Goal: Complete application form

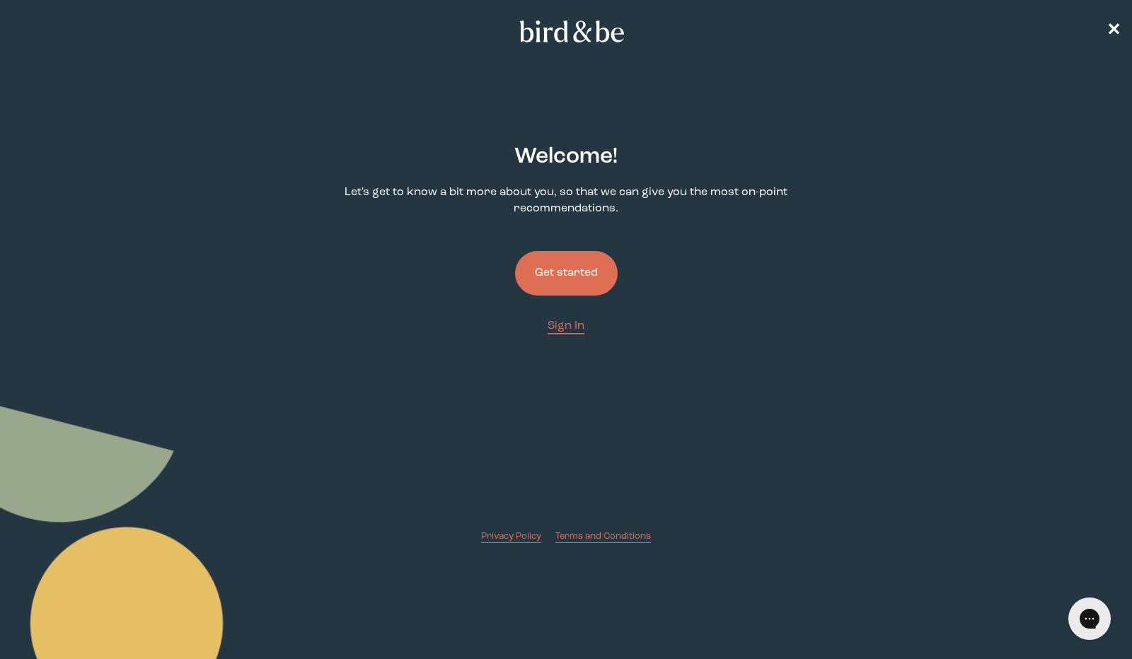
click at [576, 267] on button "Get started" at bounding box center [566, 273] width 103 height 45
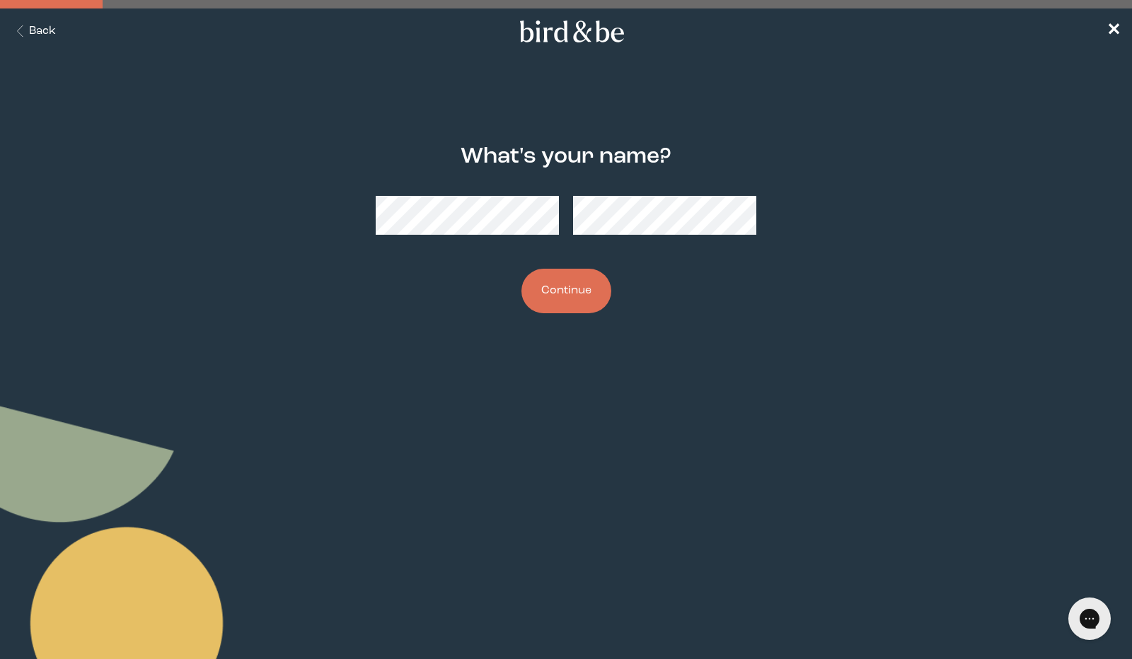
click at [544, 289] on button "Continue" at bounding box center [566, 291] width 90 height 45
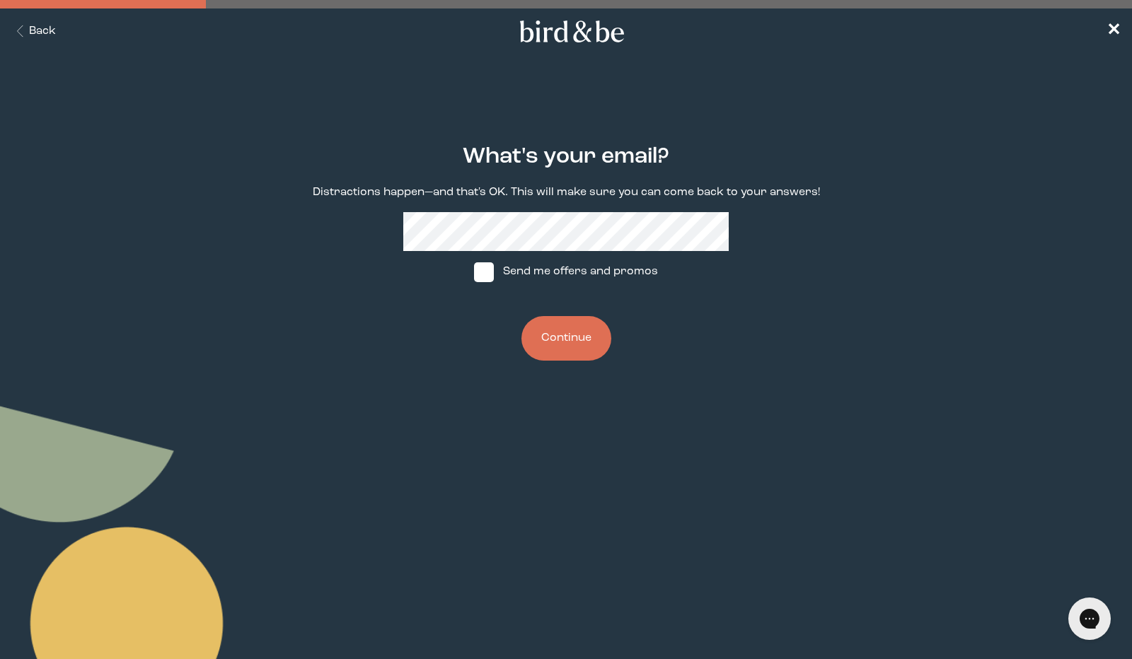
click at [555, 335] on button "Continue" at bounding box center [566, 338] width 90 height 45
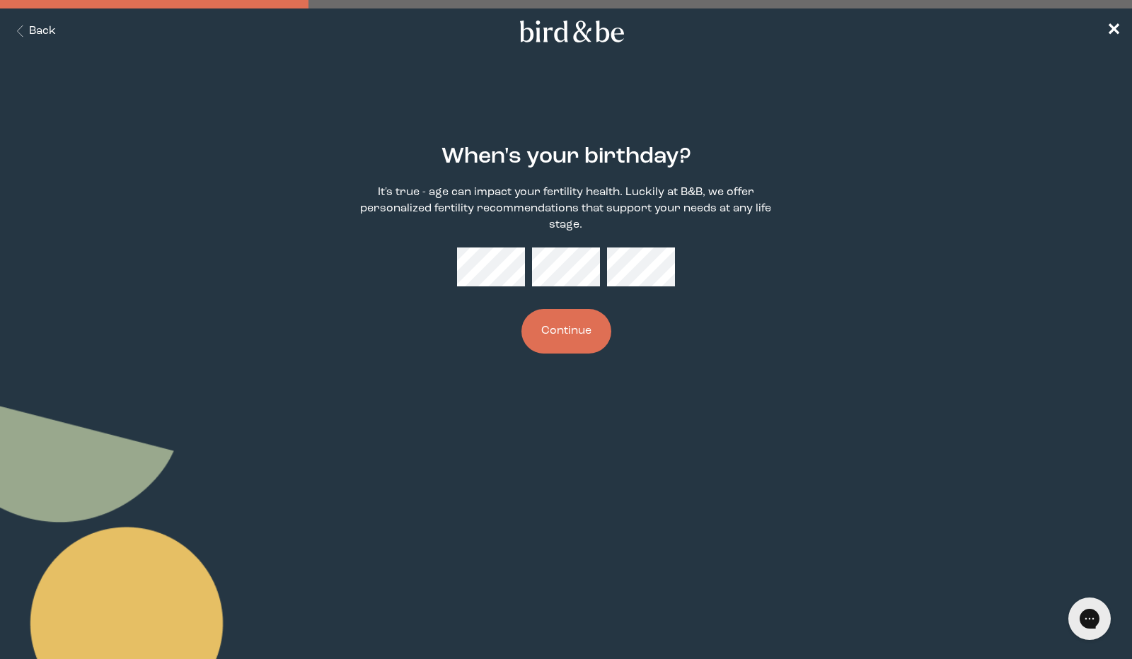
click at [562, 332] on button "Continue" at bounding box center [566, 331] width 90 height 45
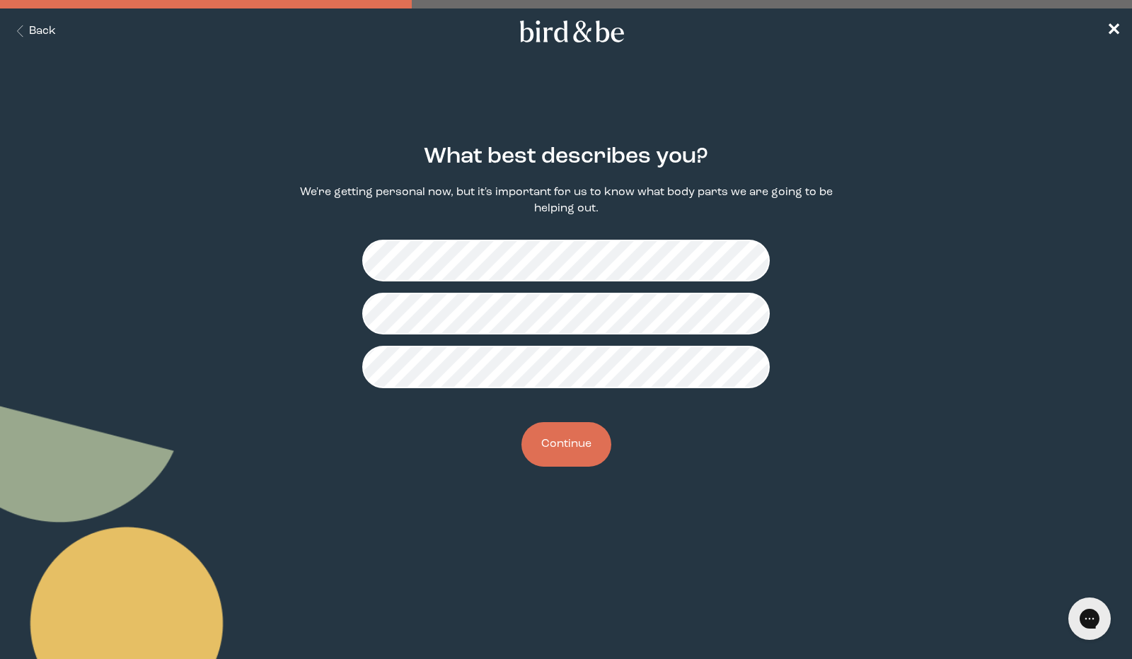
click at [569, 455] on button "Continue" at bounding box center [566, 444] width 90 height 45
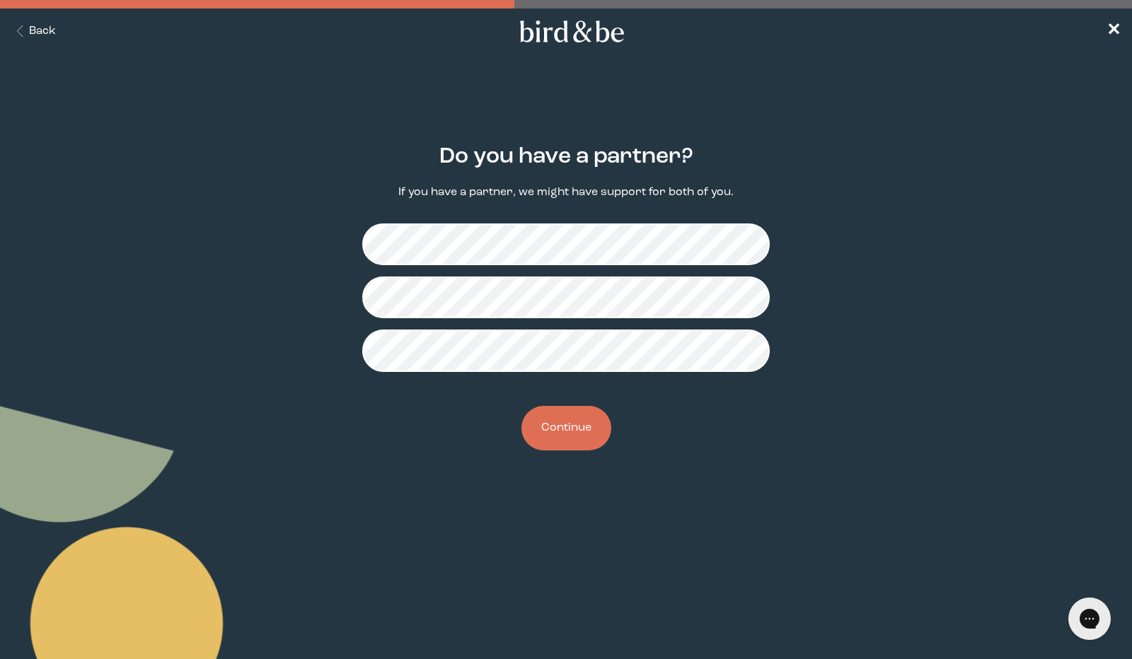
click at [559, 429] on button "Continue" at bounding box center [566, 428] width 90 height 45
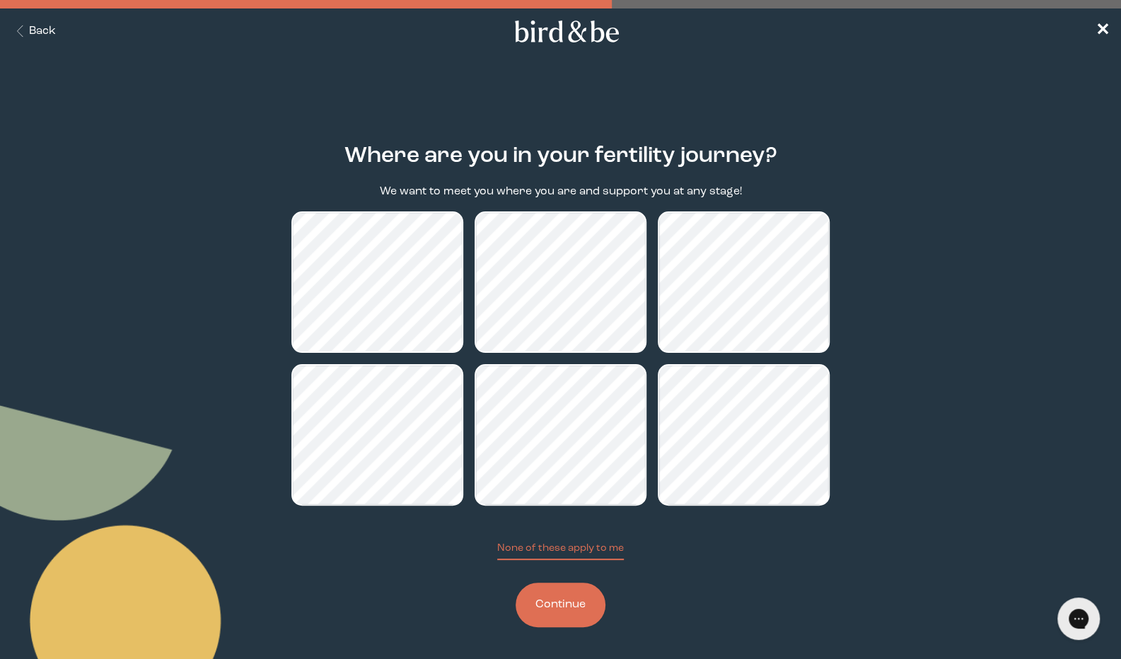
click at [576, 620] on button "Continue" at bounding box center [561, 605] width 90 height 45
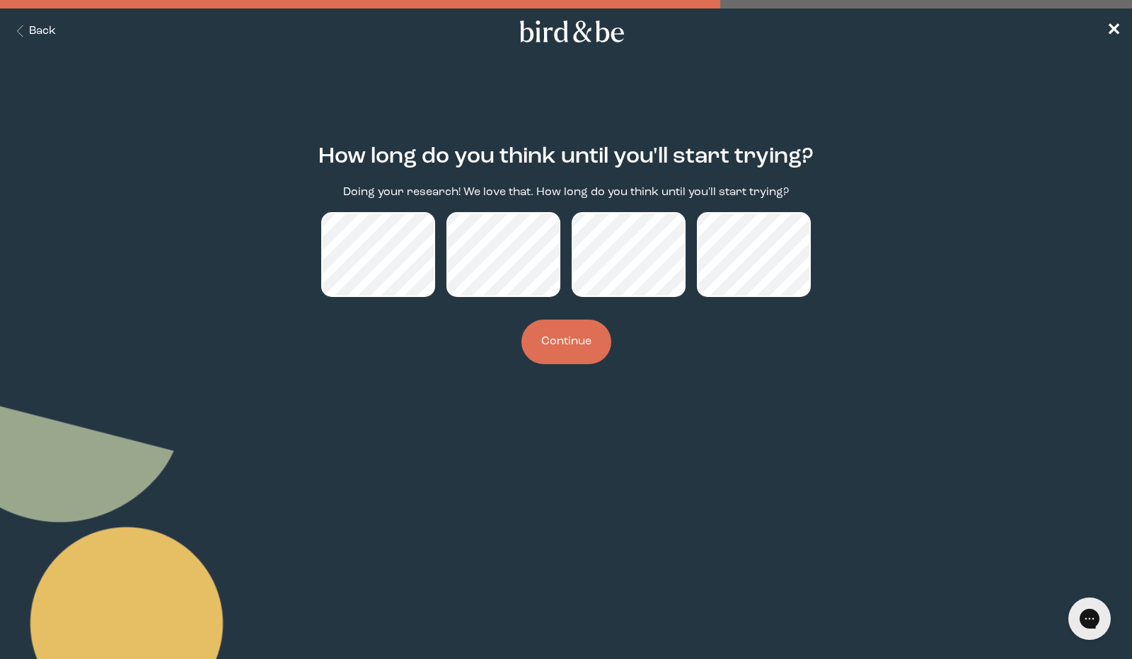
click at [560, 341] on button "Continue" at bounding box center [566, 342] width 90 height 45
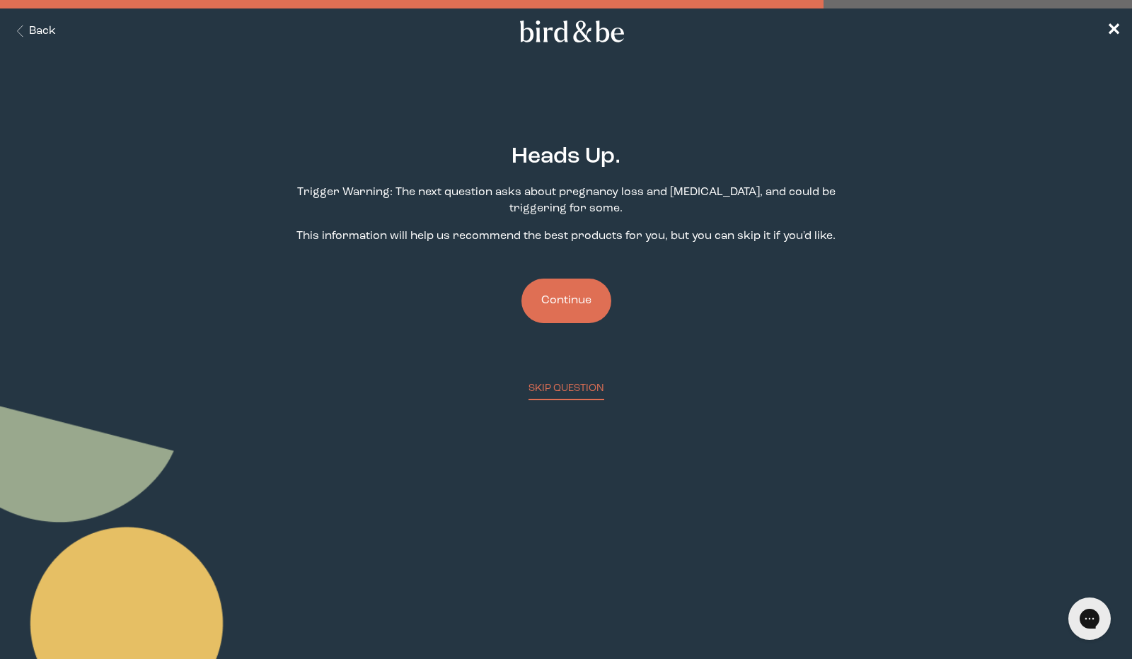
click at [561, 306] on button "Continue" at bounding box center [566, 301] width 90 height 45
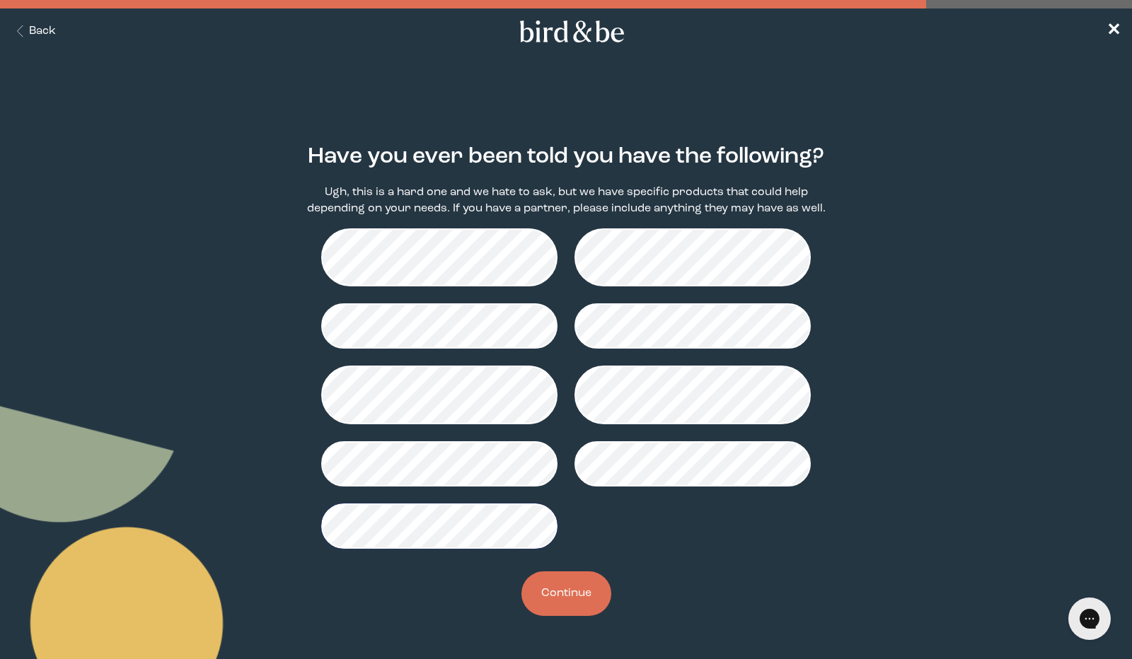
click at [574, 592] on button "Continue" at bounding box center [566, 594] width 90 height 45
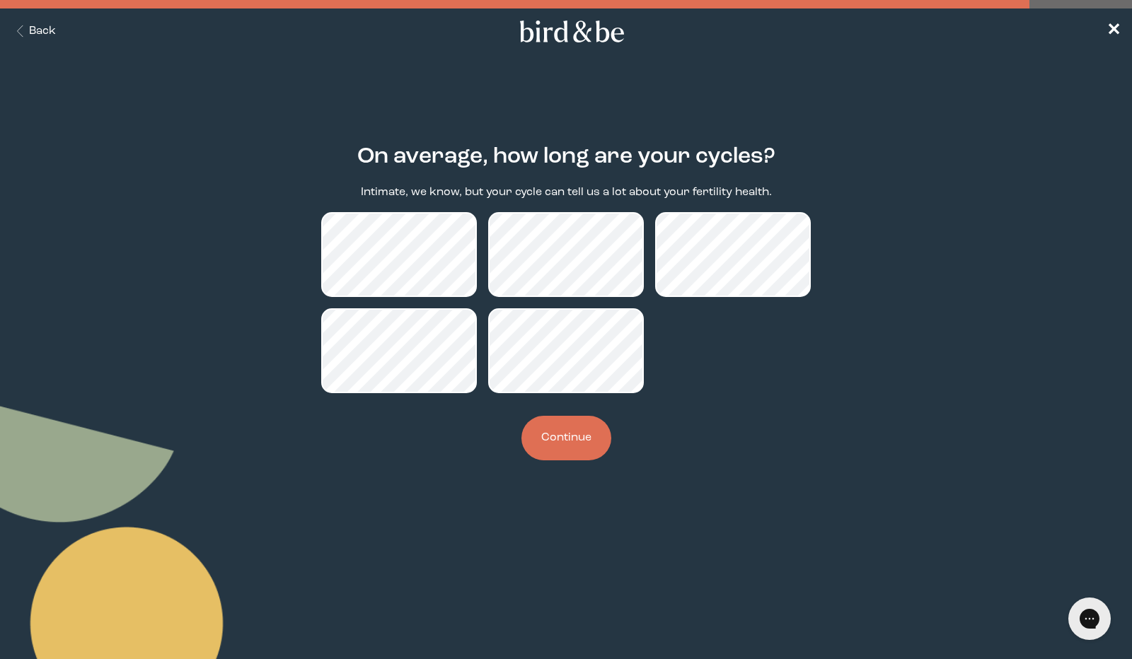
click at [583, 449] on button "Continue" at bounding box center [566, 438] width 90 height 45
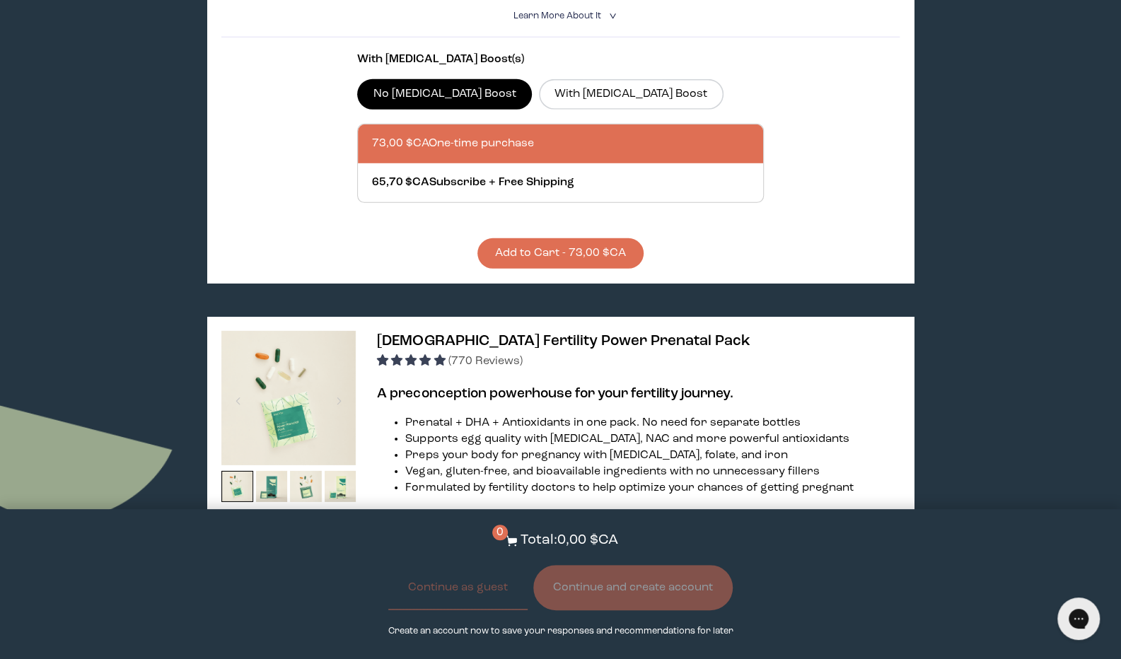
scroll to position [2546, 0]
